Goal: Information Seeking & Learning: Learn about a topic

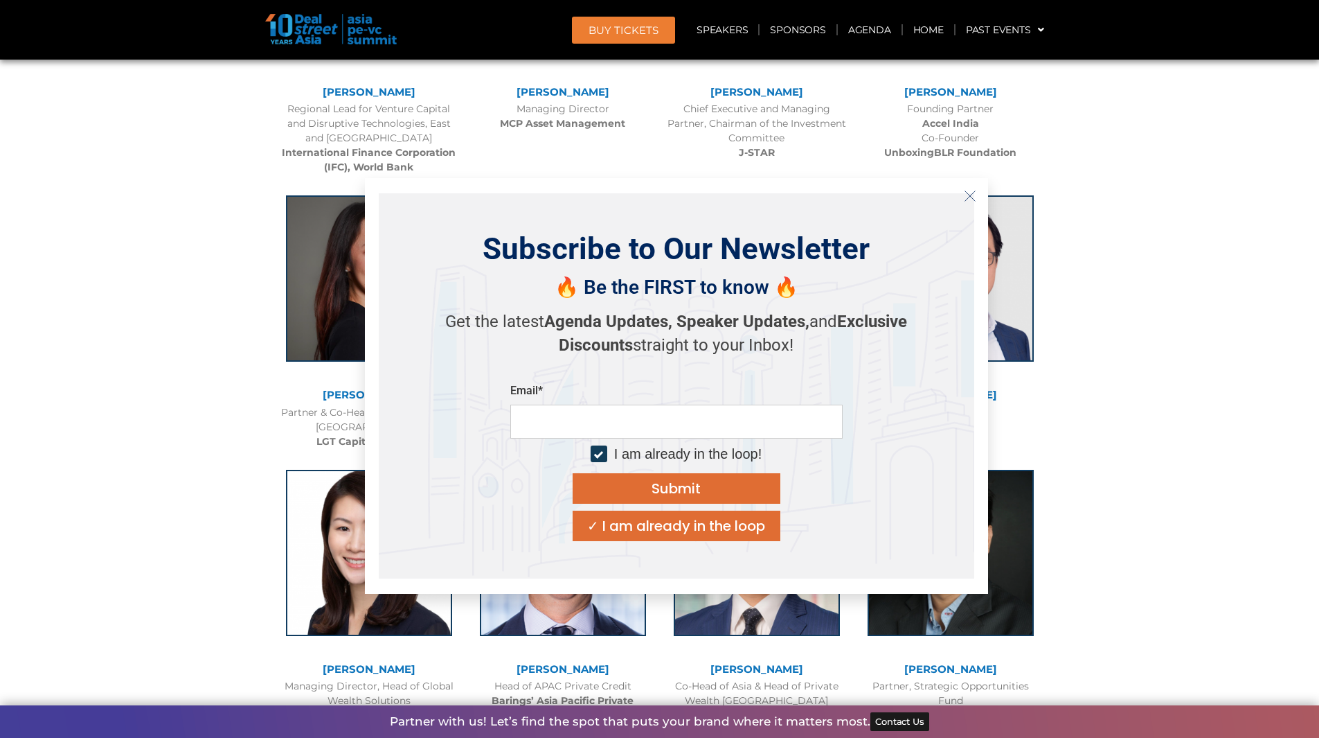
scroll to position [2008, 0]
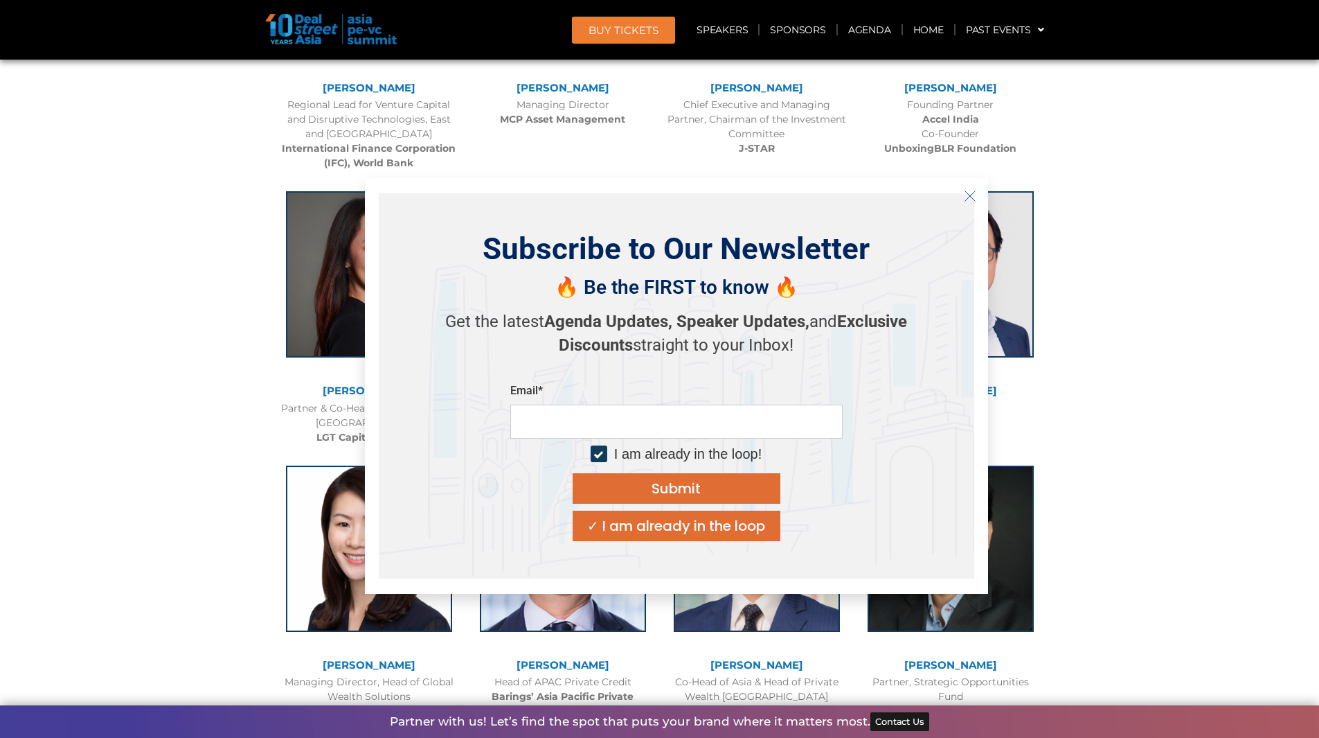
click at [967, 198] on icon "Close" at bounding box center [970, 196] width 12 height 12
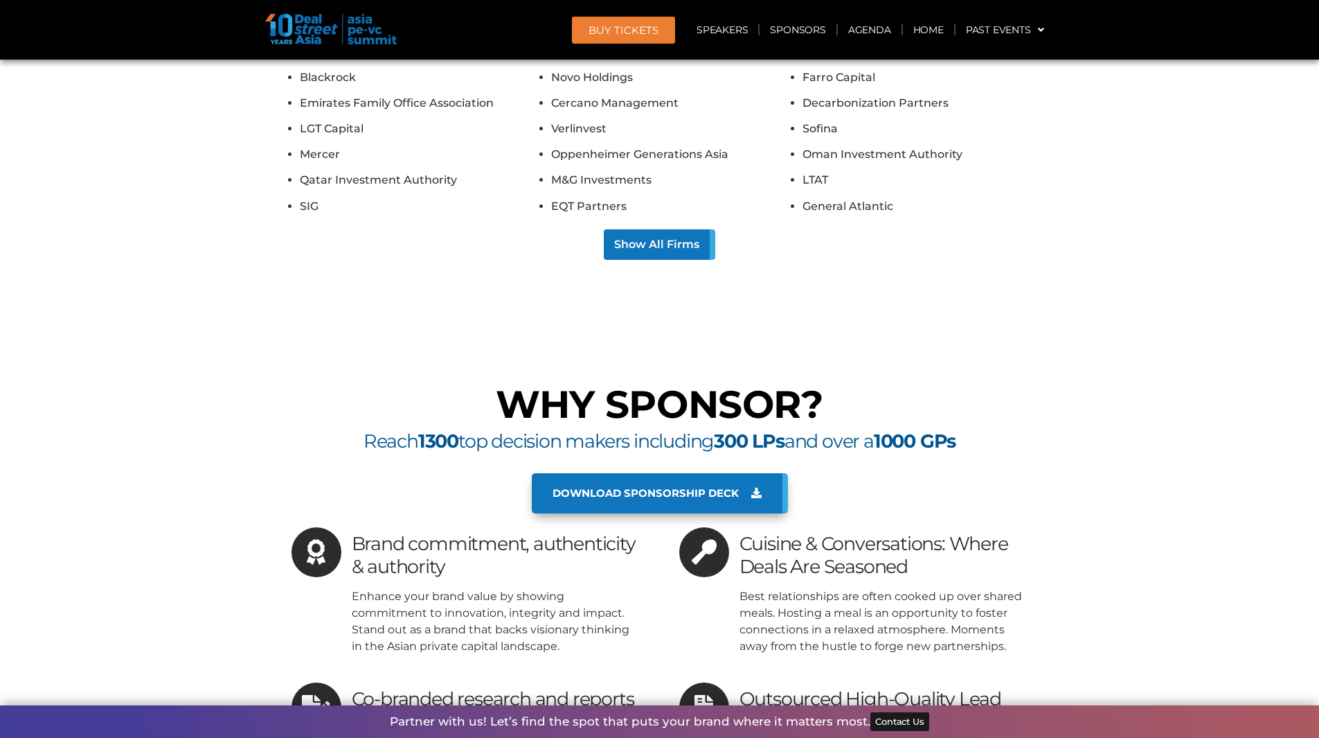
scroll to position [10111, 0]
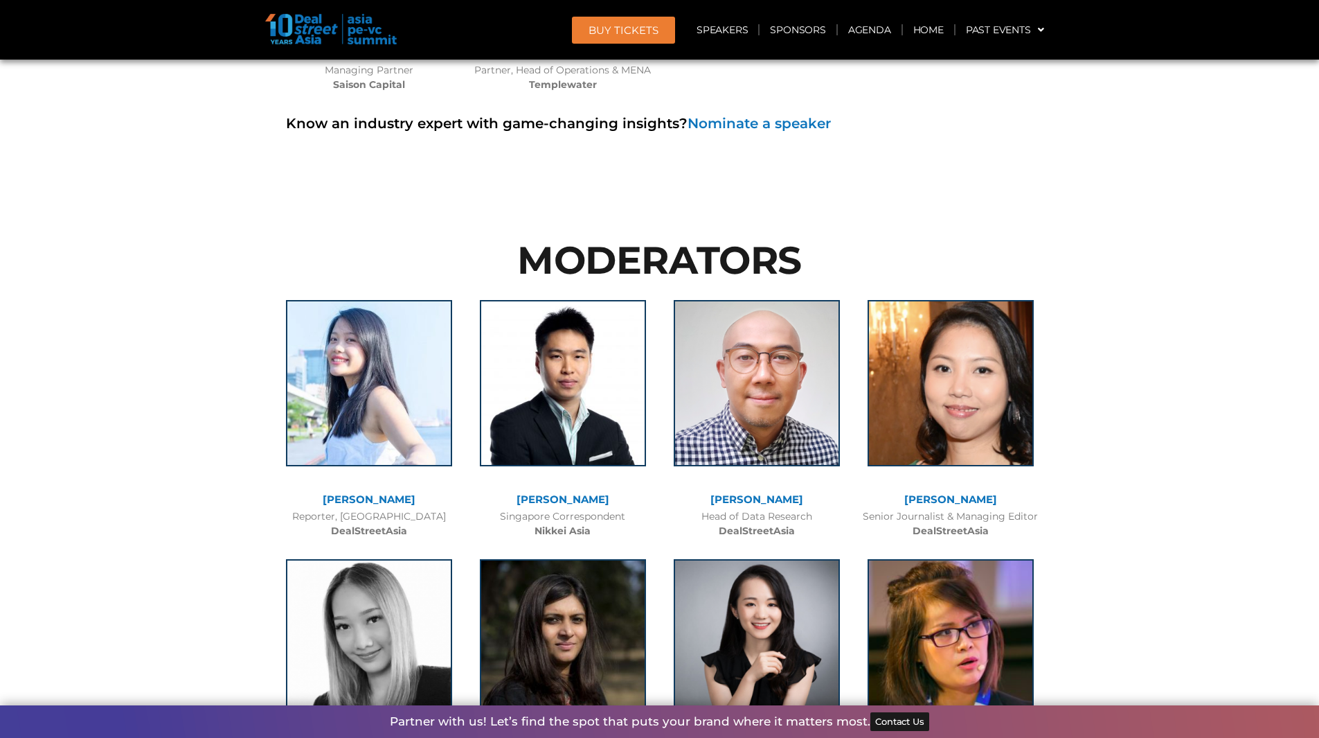
click at [945, 492] on link "[PERSON_NAME]" at bounding box center [950, 498] width 93 height 13
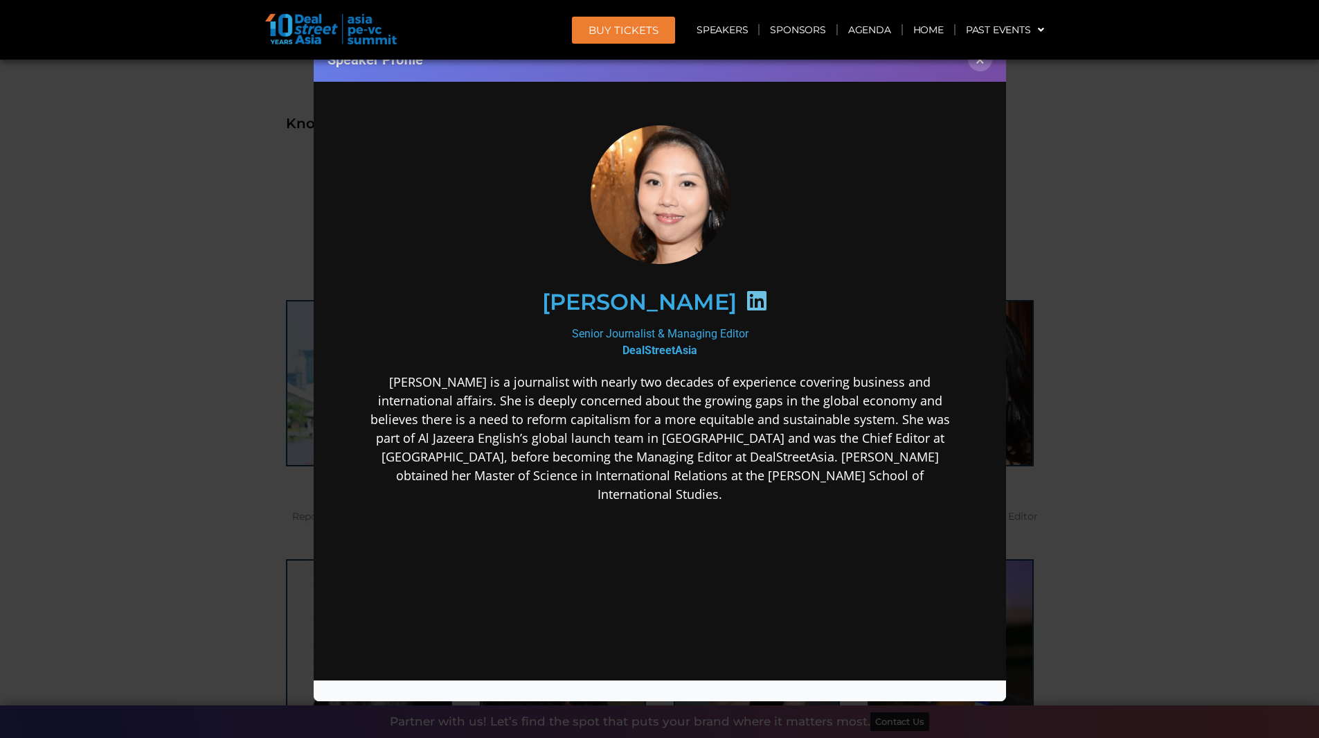
scroll to position [0, 0]
click at [1075, 458] on div "Speaker Profile ×" at bounding box center [659, 369] width 1319 height 738
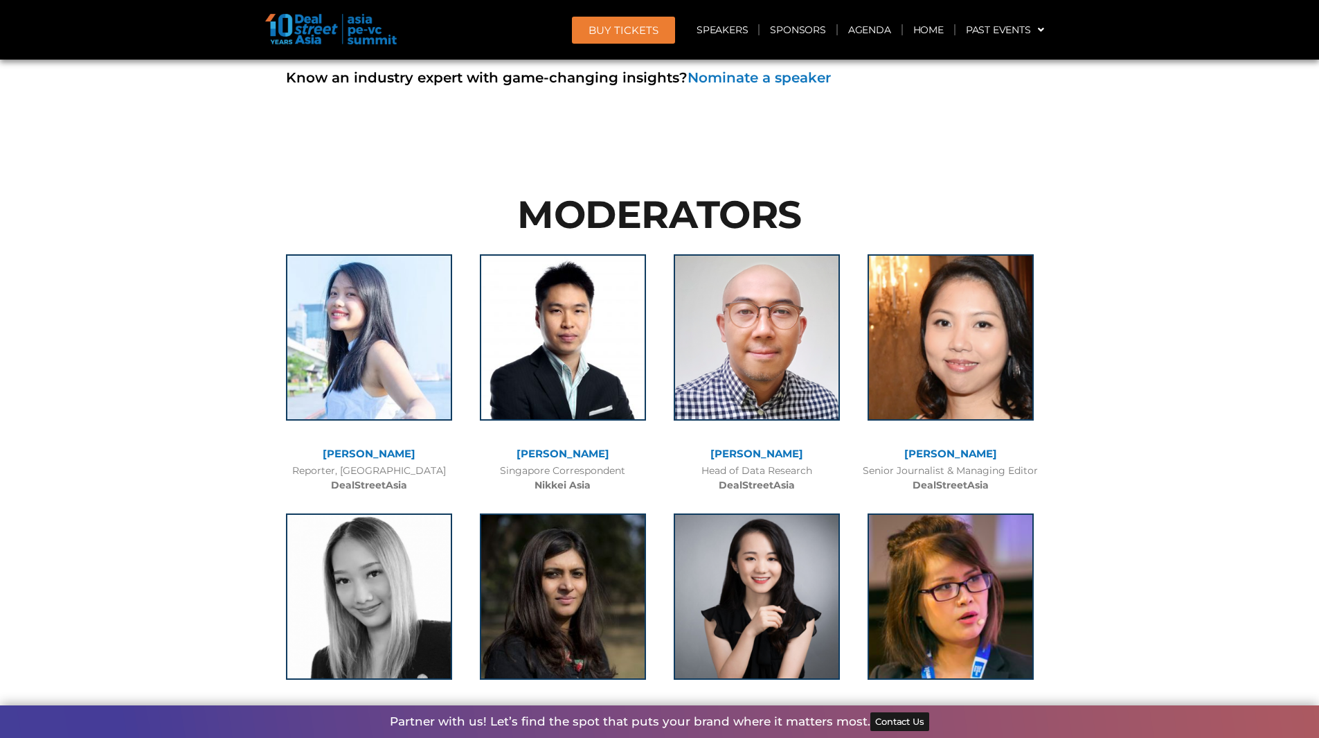
scroll to position [10180, 0]
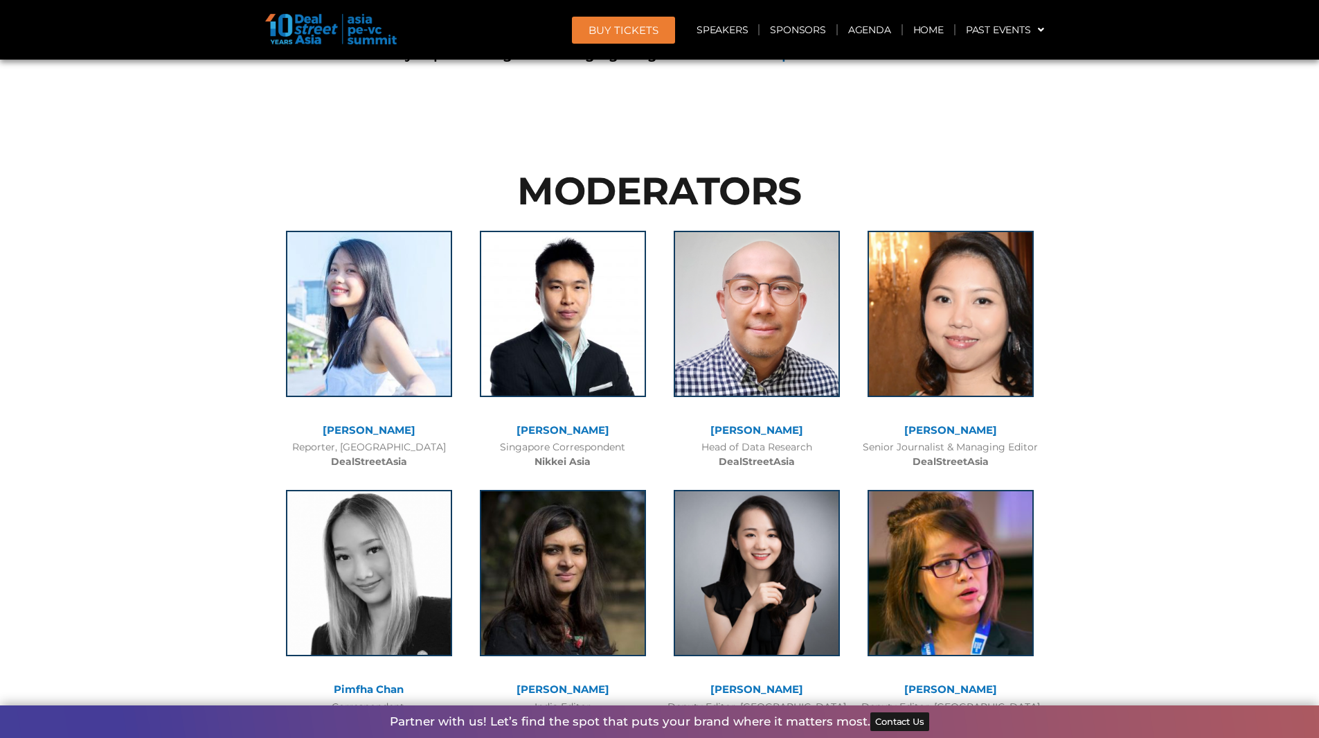
click at [763, 682] on link "[PERSON_NAME]" at bounding box center [757, 688] width 93 height 13
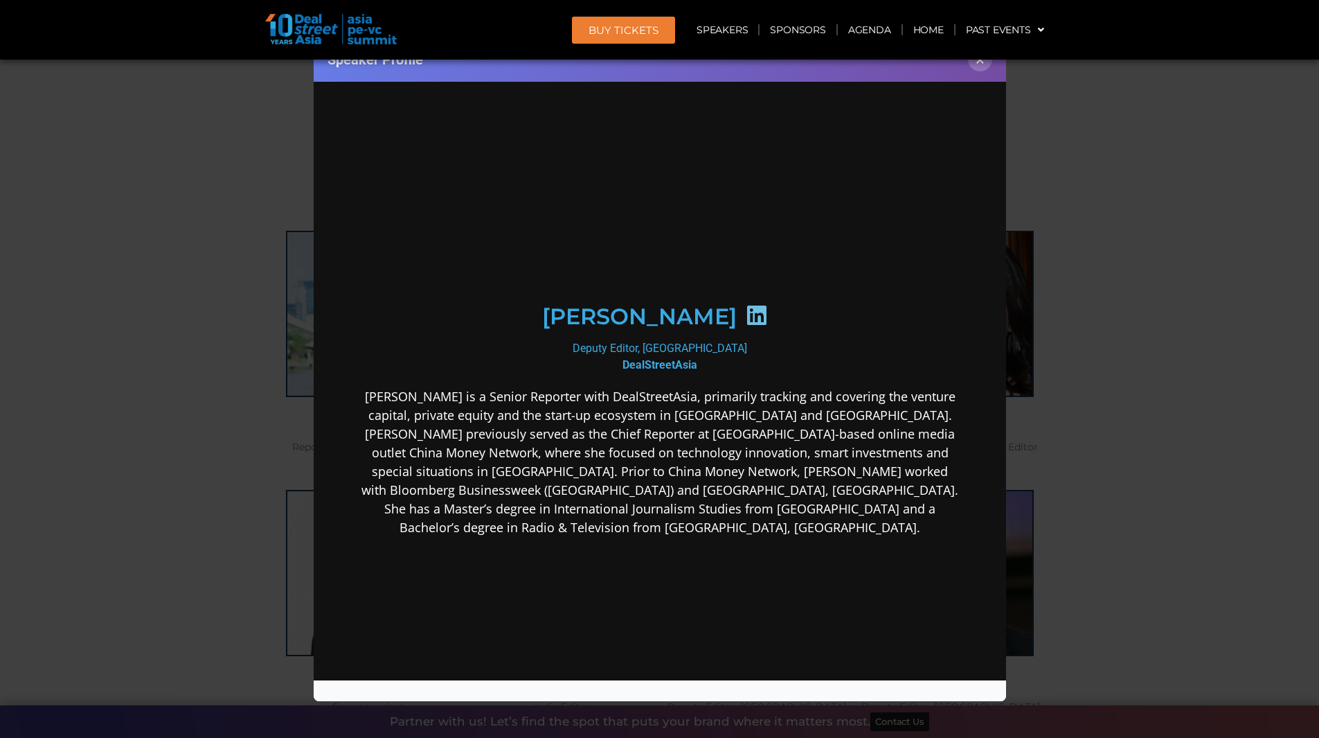
scroll to position [0, 0]
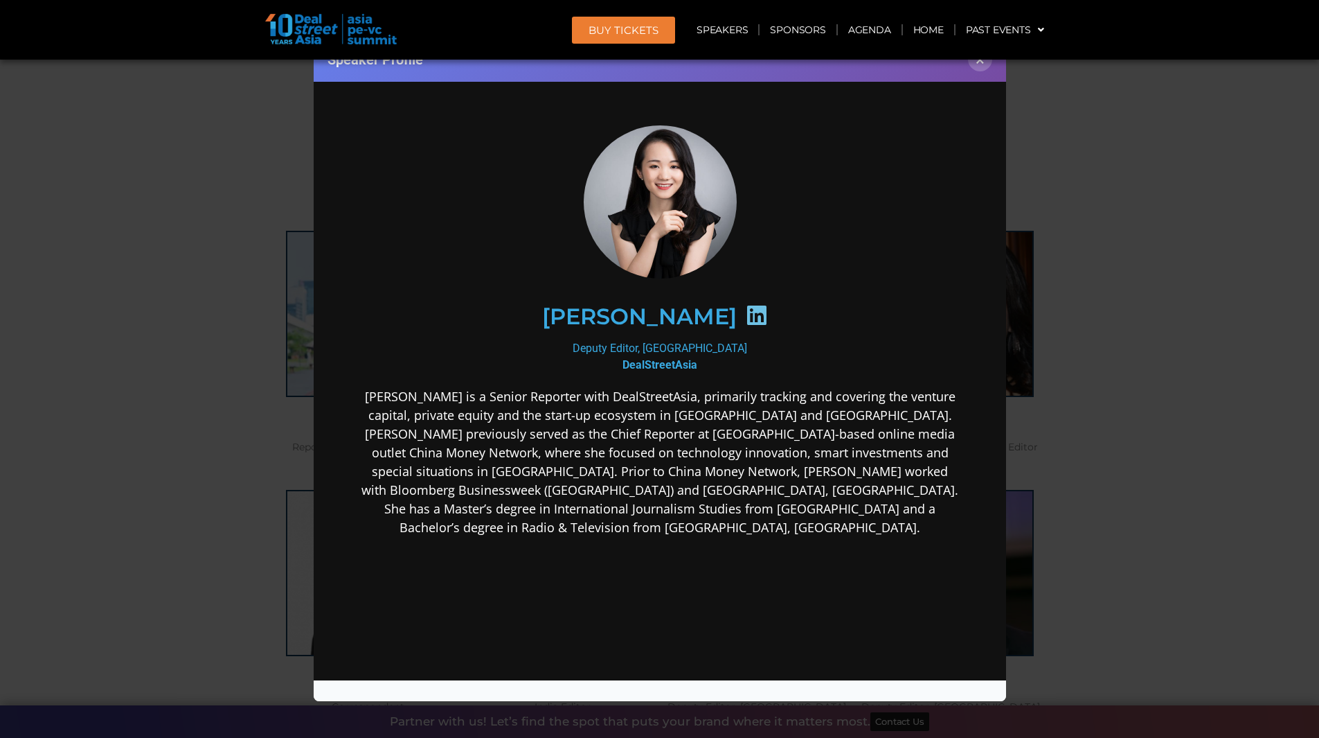
click at [1123, 573] on div "Speaker Profile ×" at bounding box center [659, 369] width 1319 height 738
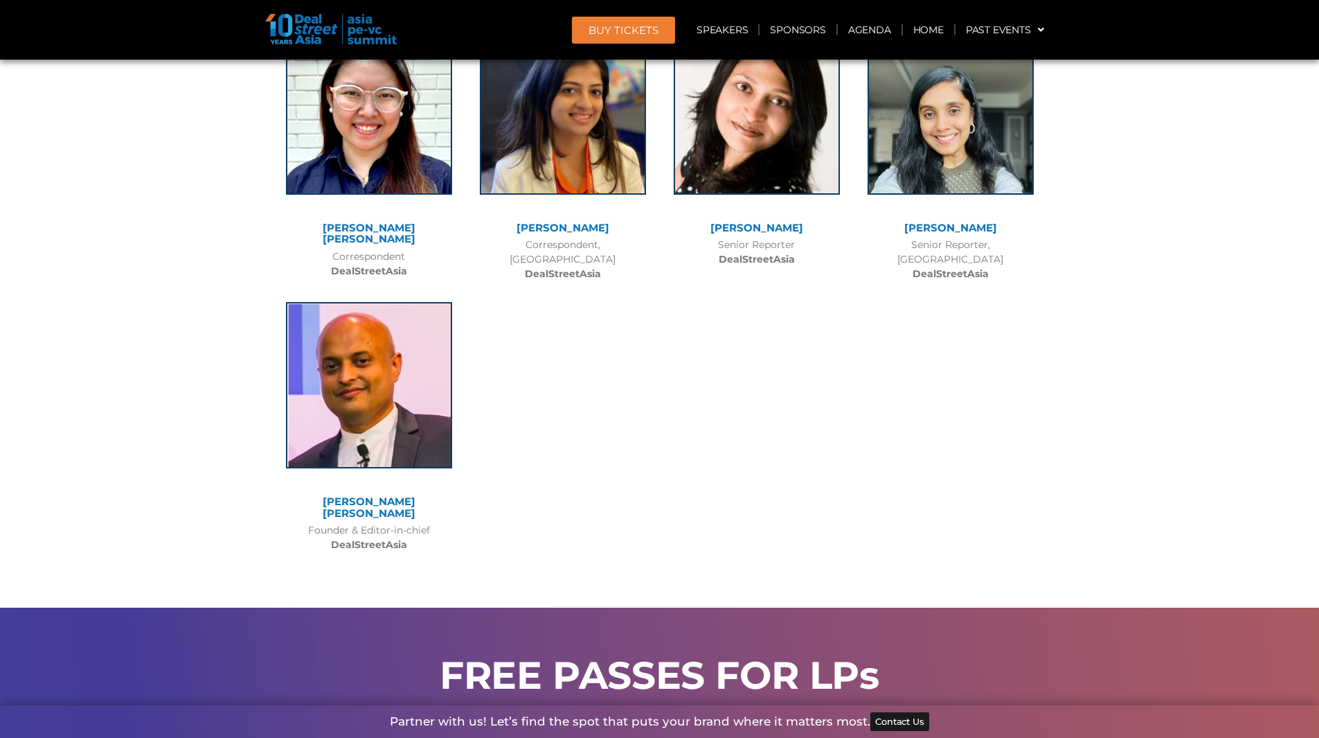
scroll to position [10942, 0]
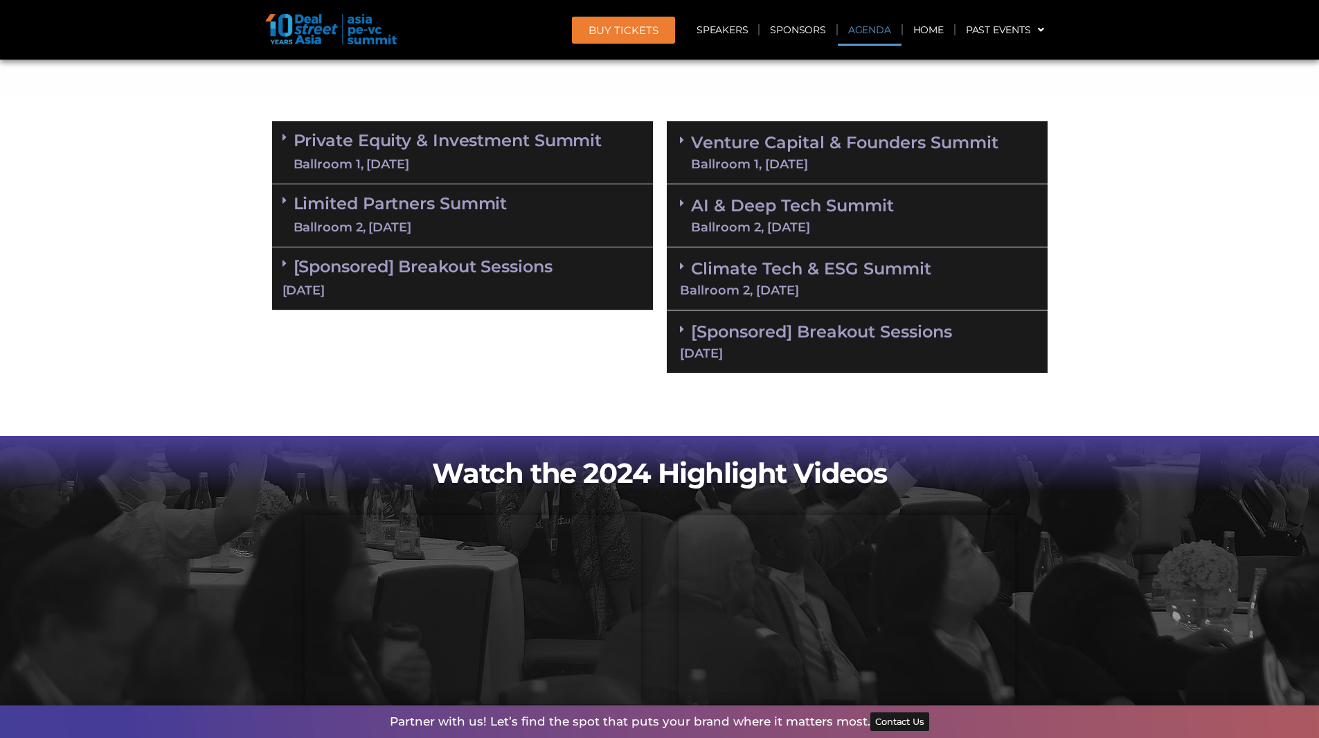
click at [861, 25] on link "Agenda" at bounding box center [870, 30] width 64 height 32
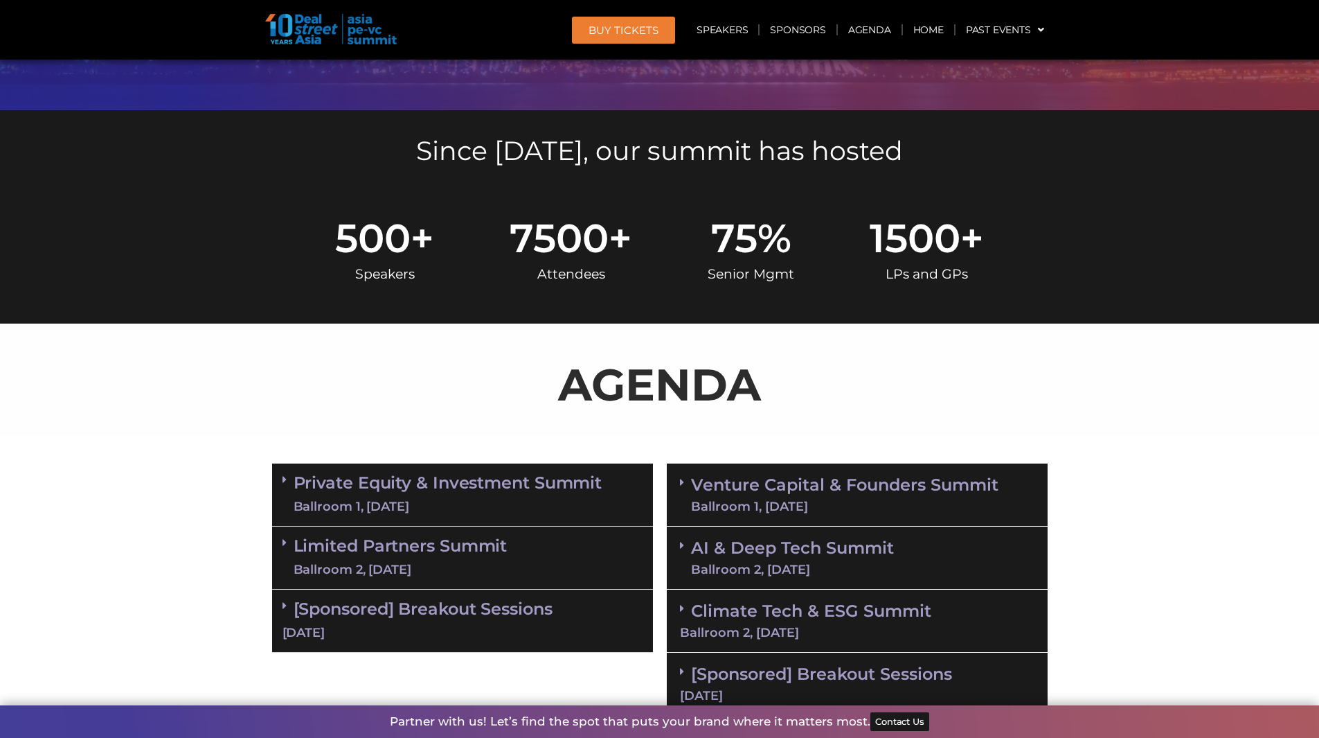
scroll to position [530, 0]
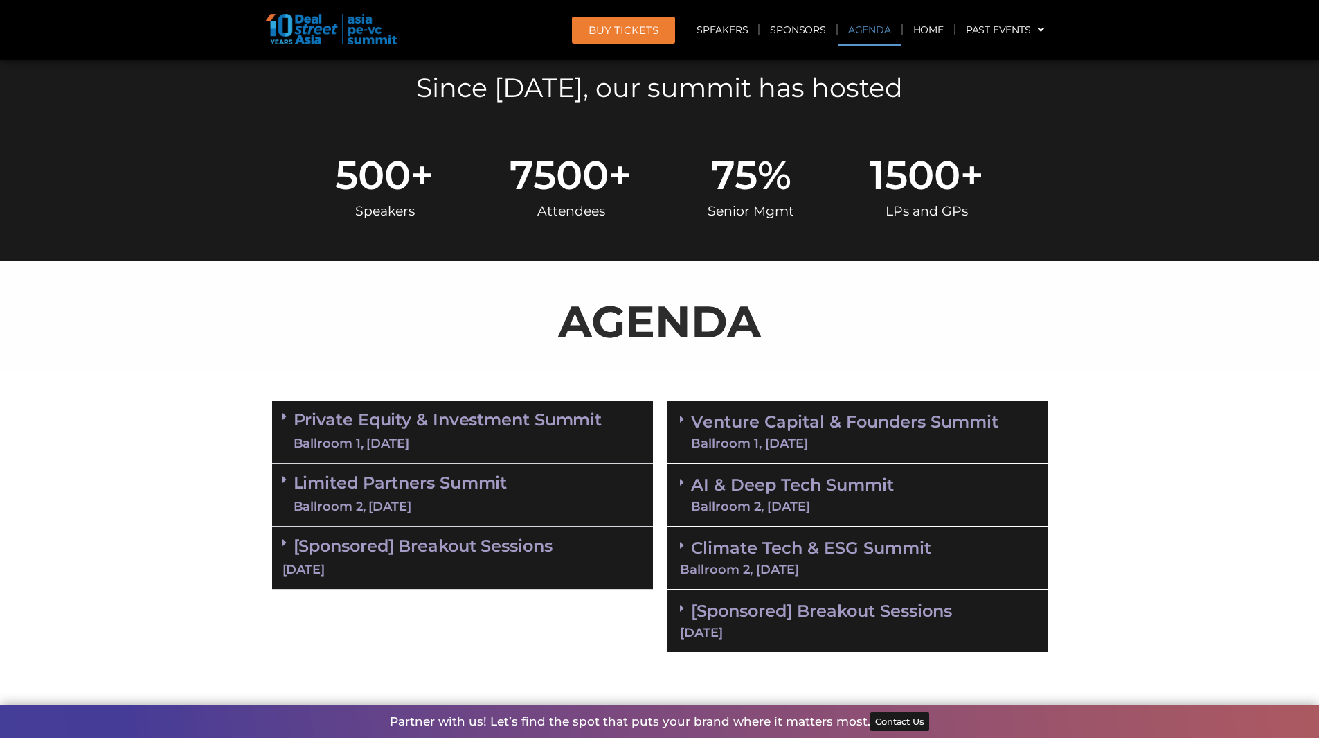
click at [485, 429] on link "Private Equity & Investment Summit Ballroom 1, [DATE]" at bounding box center [448, 432] width 309 height 42
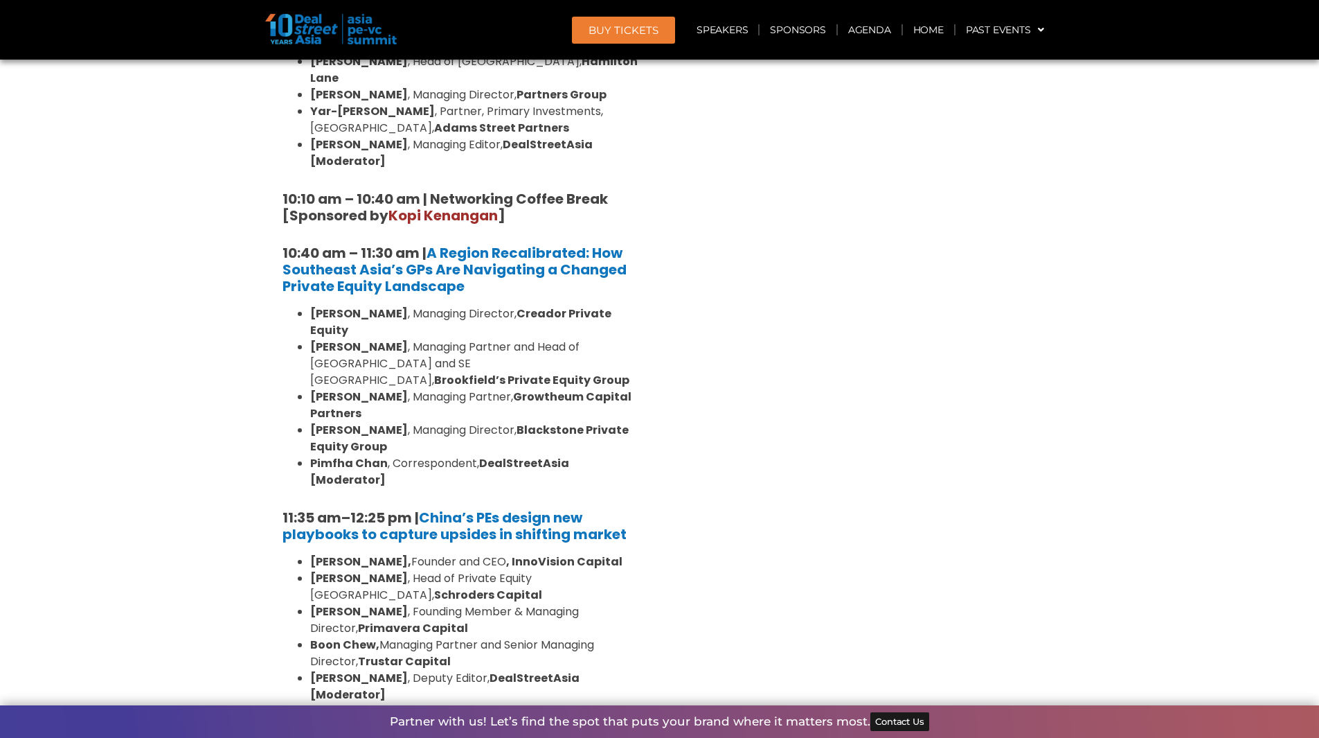
scroll to position [1222, 0]
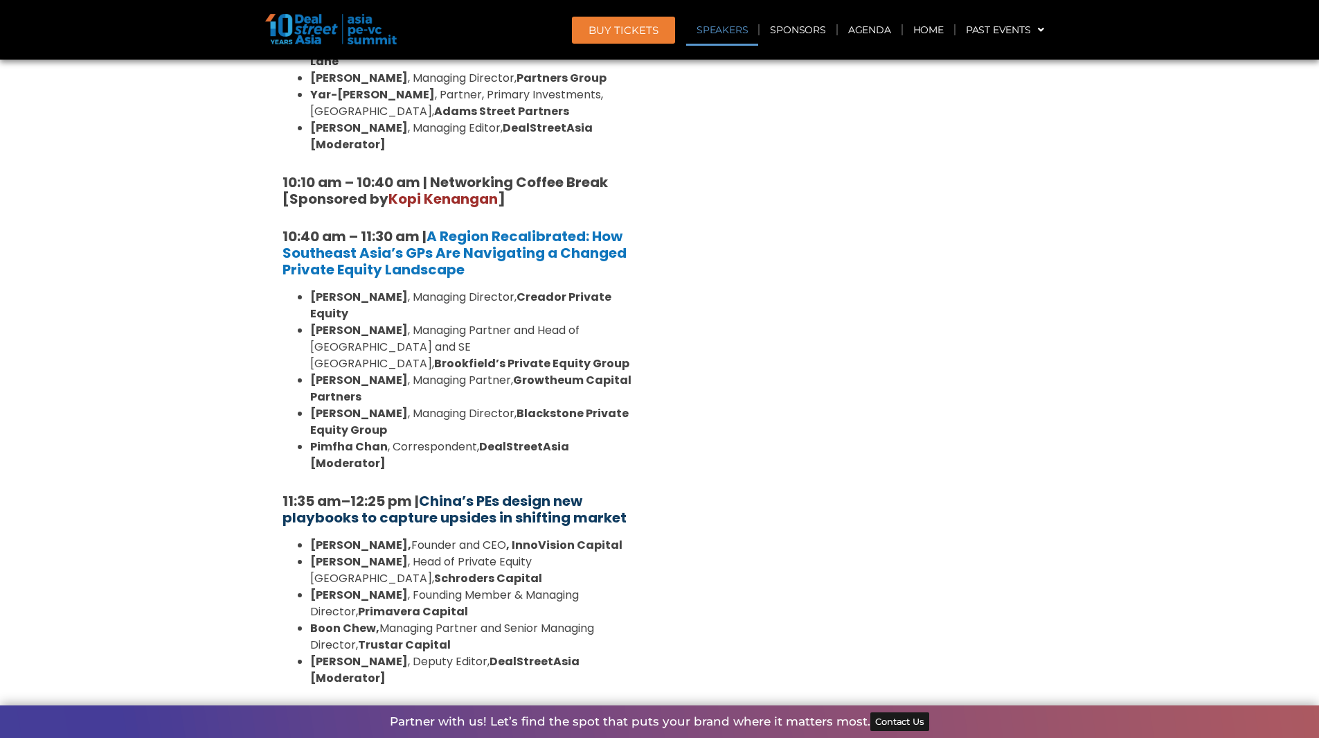
click at [445, 491] on strong "China’s PEs design new playbooks to capture upsides in shifting market" at bounding box center [455, 509] width 344 height 36
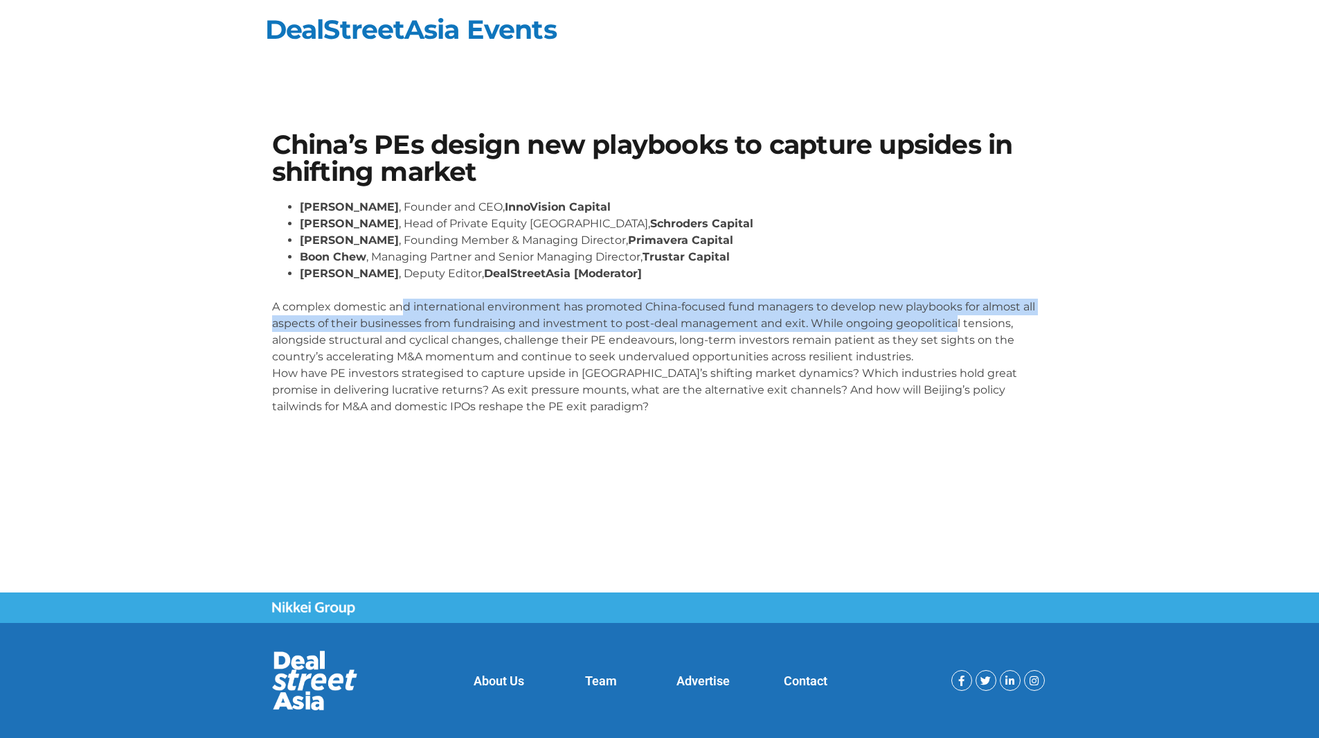
drag, startPoint x: 405, startPoint y: 305, endPoint x: 954, endPoint y: 332, distance: 549.8
click at [954, 332] on p "A complex domestic and international environment has promoted China-focused fun…" at bounding box center [660, 348] width 776 height 133
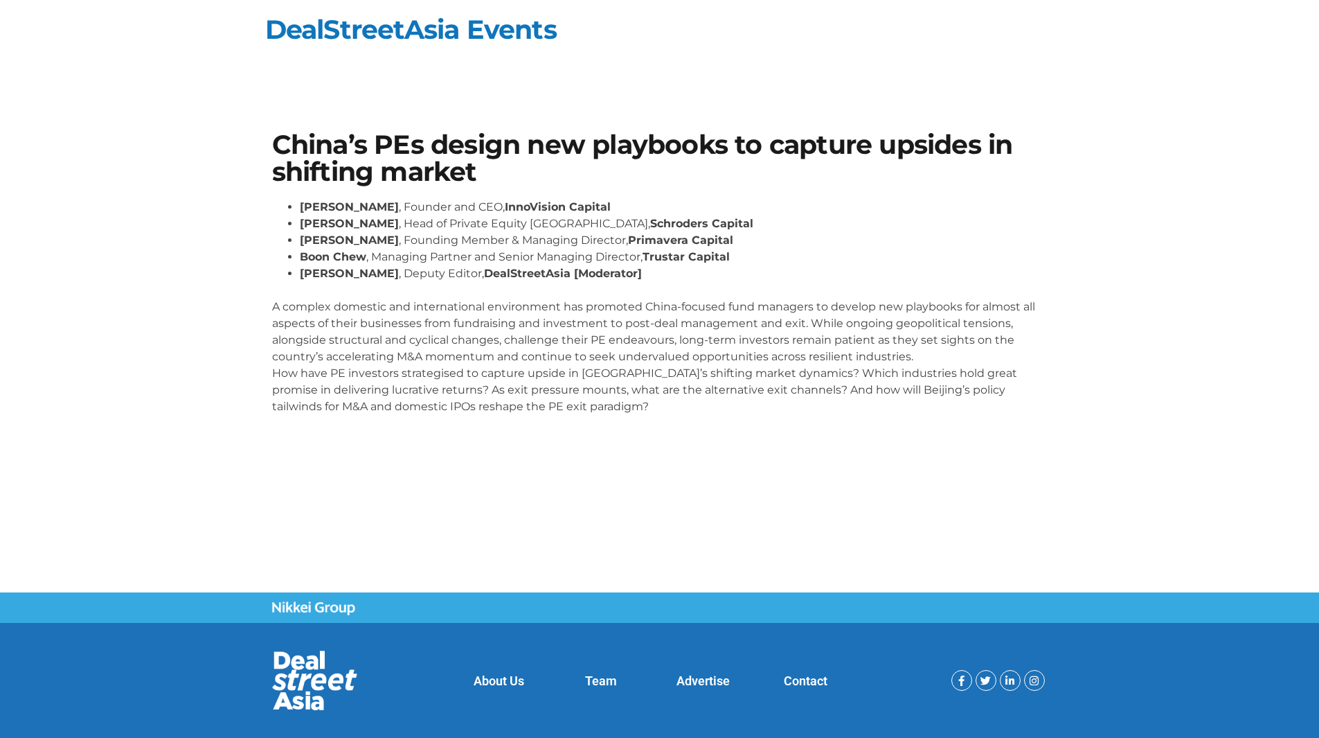
click at [893, 457] on section "China’s PEs design new playbooks to capture upsides in shifting market [PERSON_…" at bounding box center [659, 278] width 1319 height 377
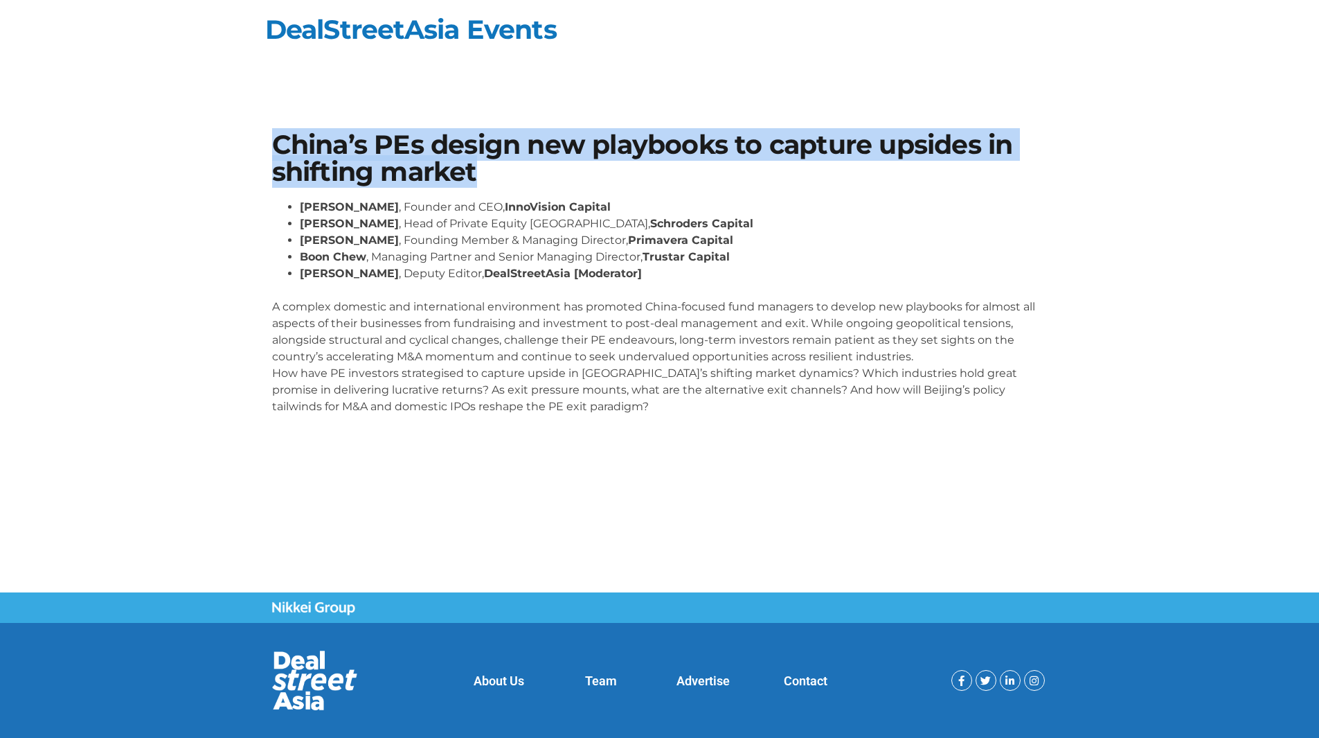
drag, startPoint x: 276, startPoint y: 143, endPoint x: 506, endPoint y: 162, distance: 230.7
click at [506, 162] on h1 "China’s PEs design new playbooks to capture upsides in shifting market" at bounding box center [660, 158] width 776 height 53
copy h1 "China’s PEs design new playbooks to capture upsides in shifting market"
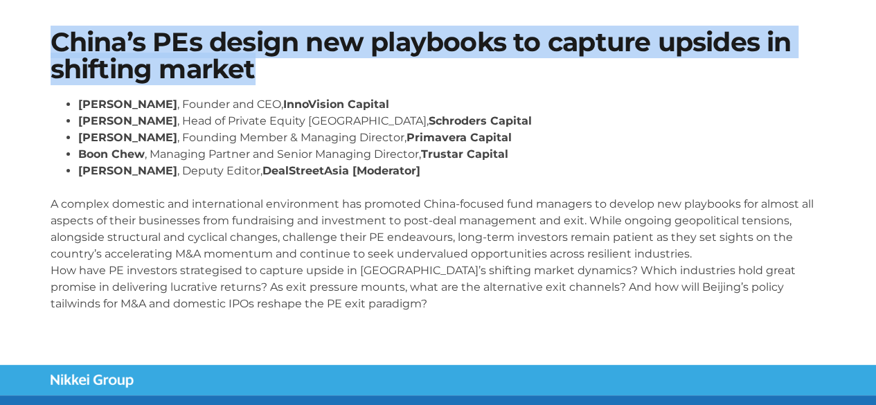
scroll to position [103, 0]
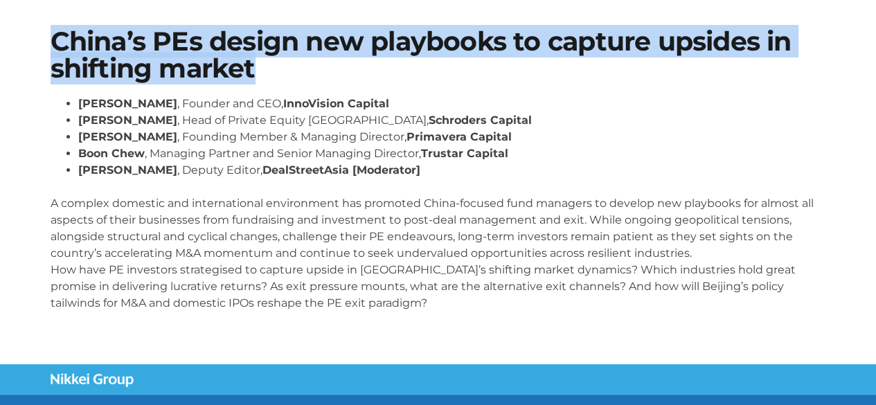
click at [253, 75] on h1 "China’s PEs design new playbooks to capture upsides in shifting market" at bounding box center [439, 54] width 776 height 53
drag, startPoint x: 253, startPoint y: 75, endPoint x: 51, endPoint y: 45, distance: 203.7
click at [51, 45] on h1 "China’s PEs design new playbooks to capture upsides in shifting market" at bounding box center [439, 54] width 776 height 53
copy h1 "China’s PEs design new playbooks to capture upsides in shifting market"
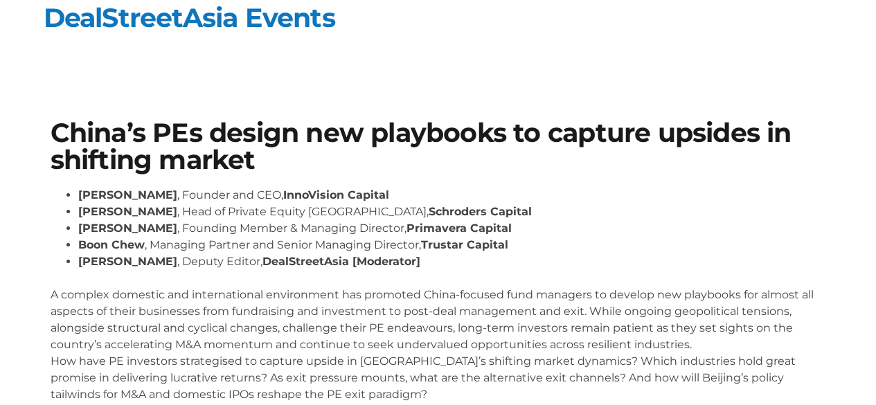
scroll to position [10, 0]
